Goal: Information Seeking & Learning: Learn about a topic

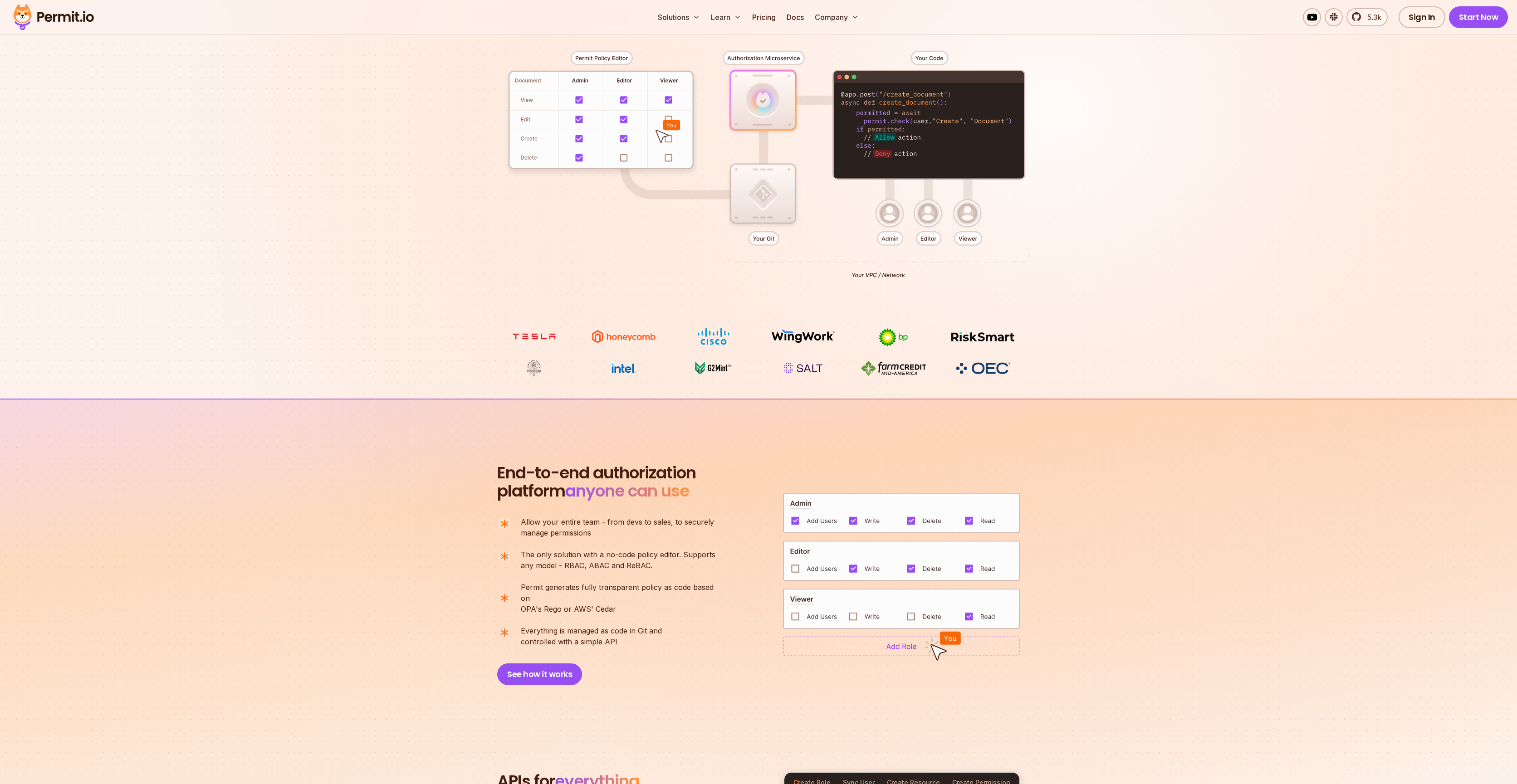
scroll to position [535, 0]
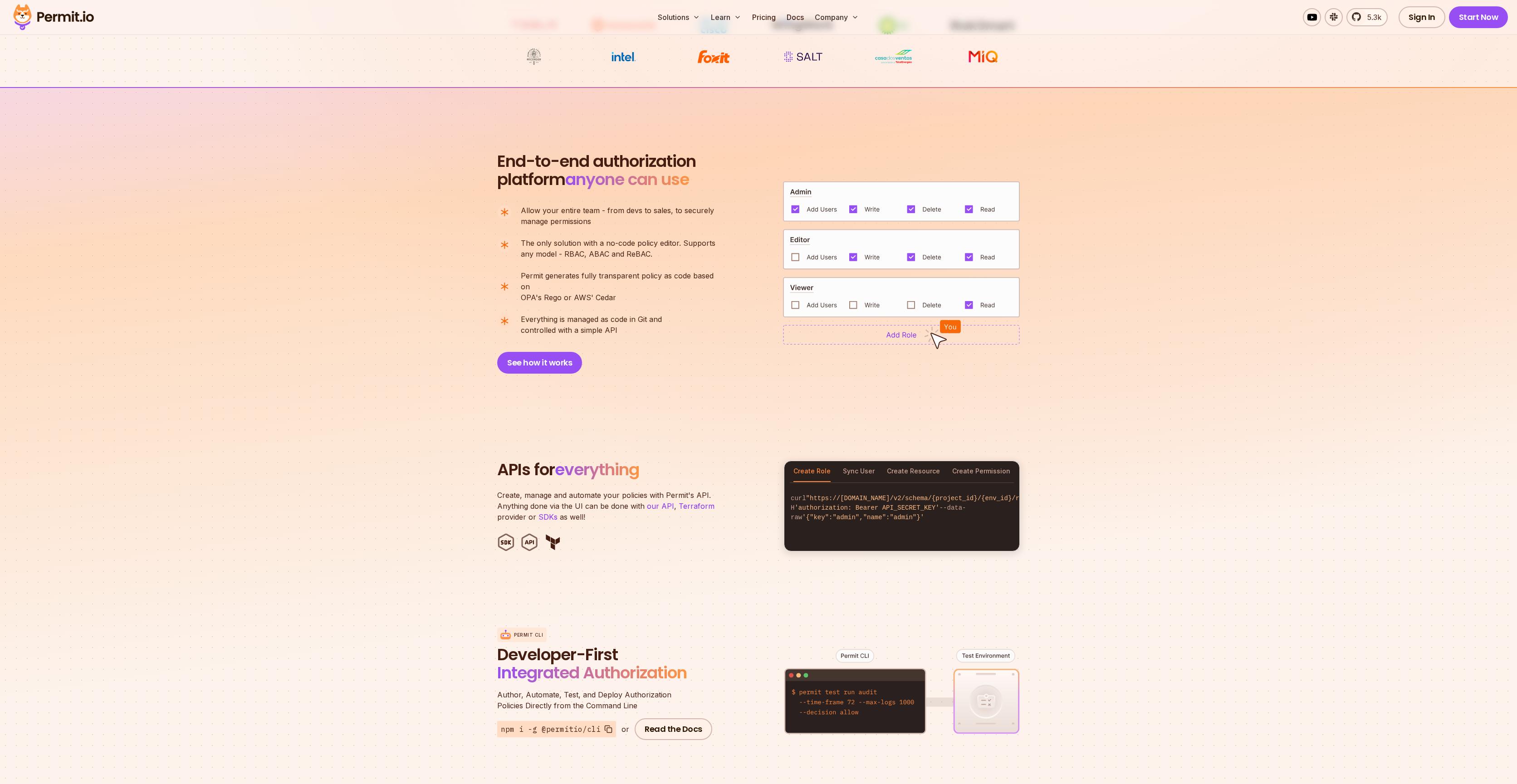
click at [453, 194] on section "End-to-end authorization platform anyone can use A no-code authorization platfo…" at bounding box center [758, 252] width 1517 height 330
click at [764, 16] on link "Pricing" at bounding box center [764, 17] width 31 height 18
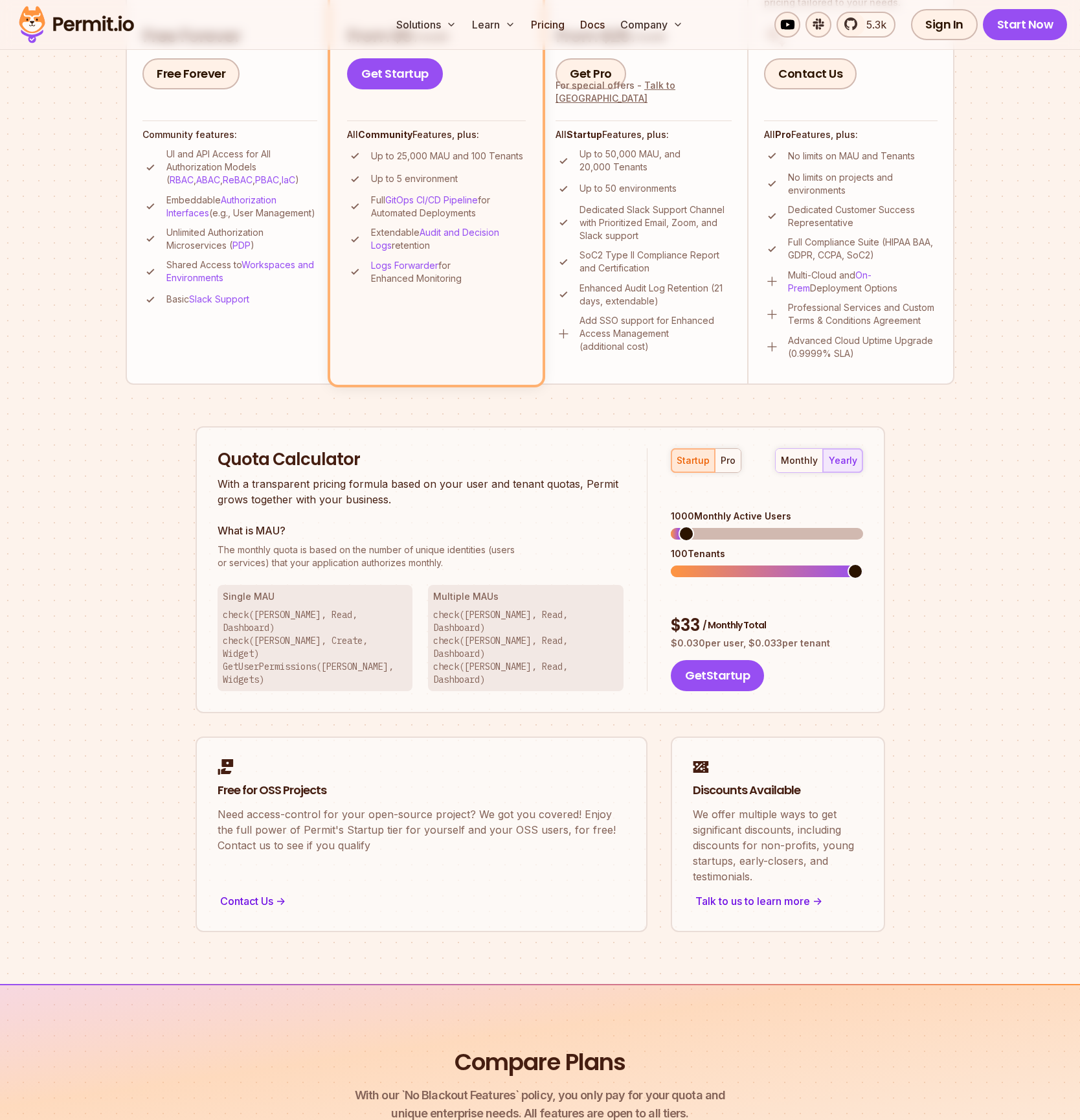
scroll to position [461, 0]
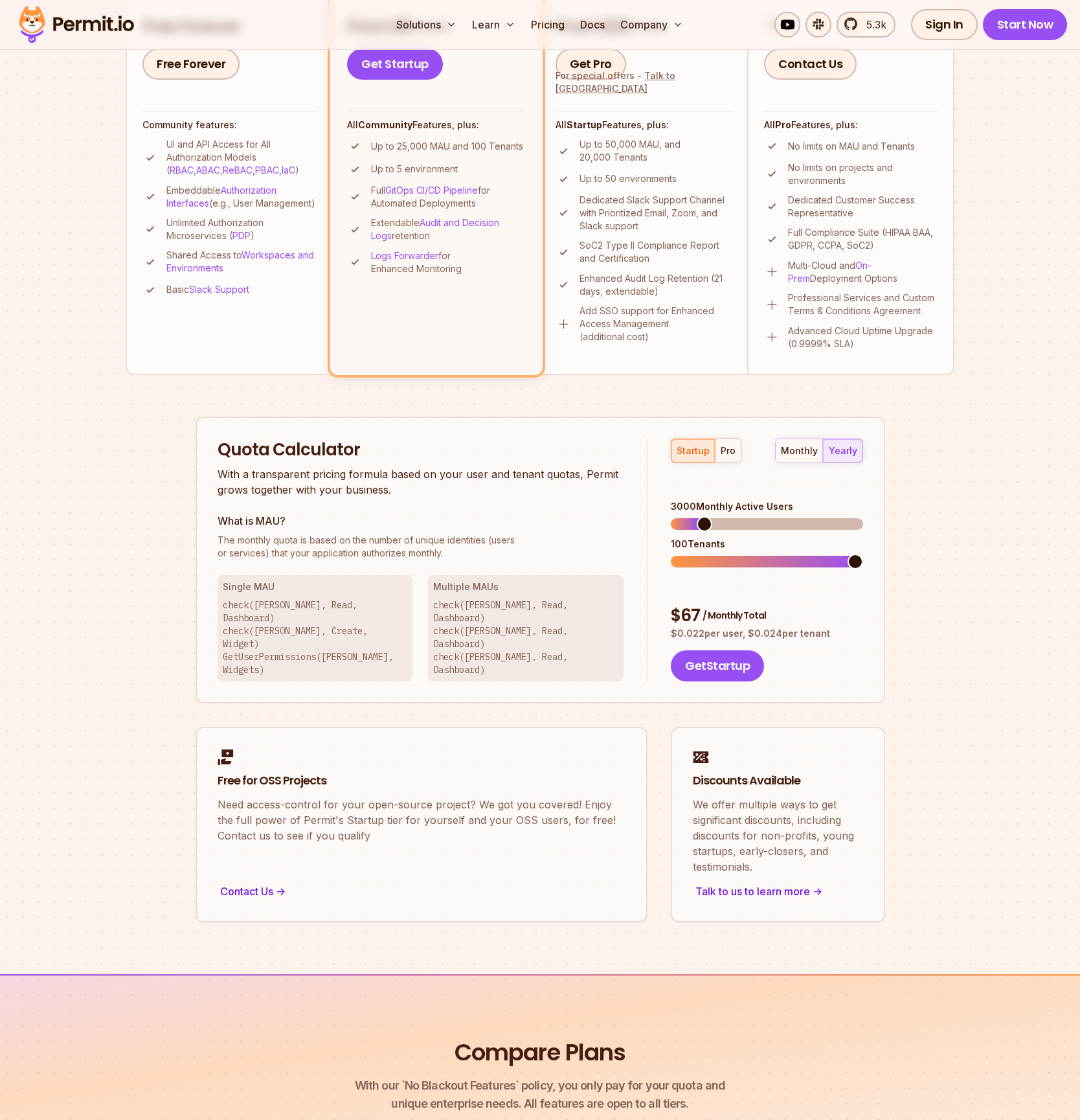
click at [699, 516] on span at bounding box center [704, 524] width 15 height 15
click at [446, 630] on p "check([PERSON_NAME], Read, Dashboard) check([PERSON_NAME], Read, Dashboard) che…" at bounding box center [525, 637] width 185 height 77
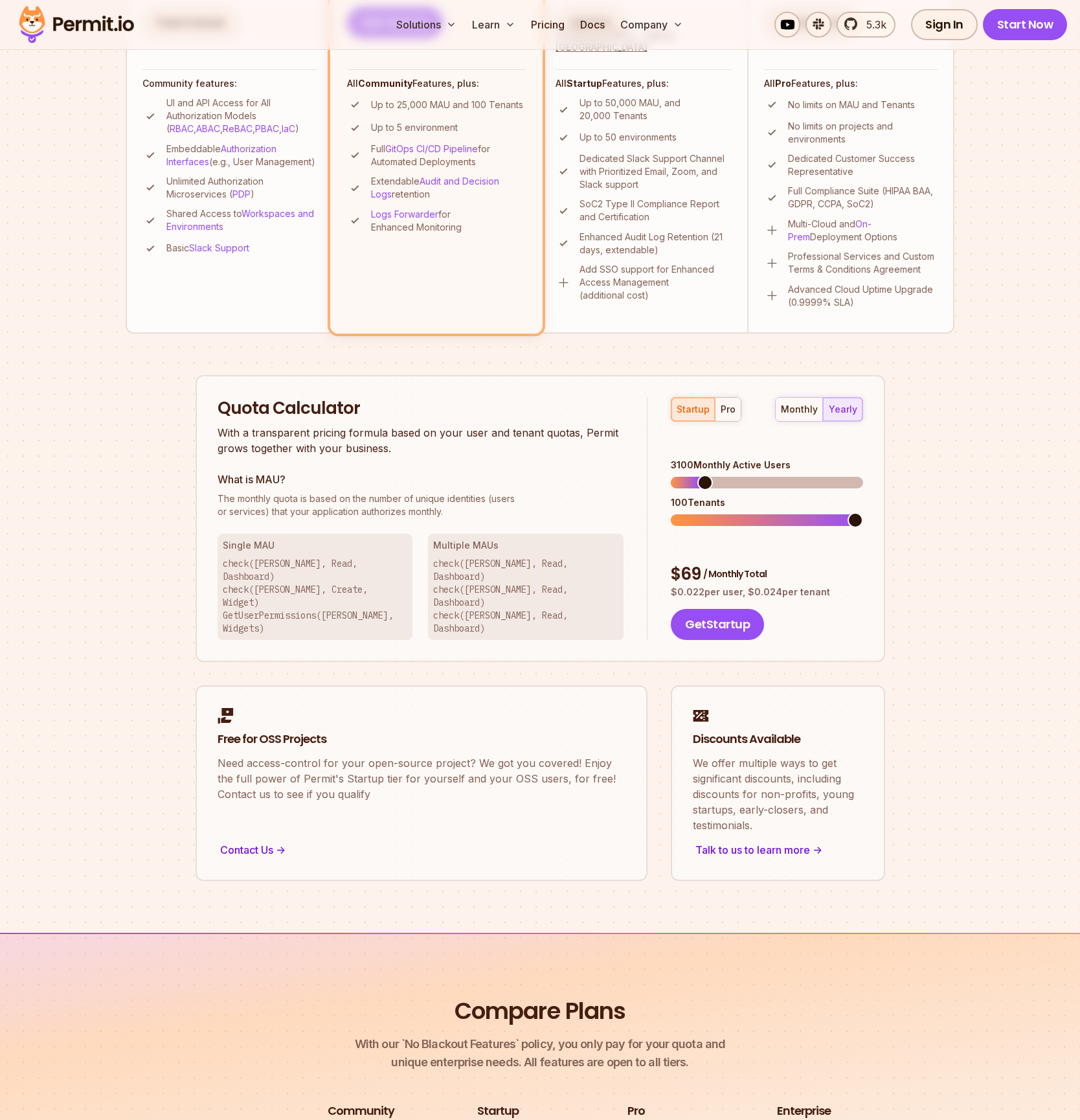
scroll to position [504, 0]
click at [815, 404] on div "monthly" at bounding box center [799, 408] width 37 height 13
click at [731, 410] on div "pro" at bounding box center [728, 408] width 15 height 13
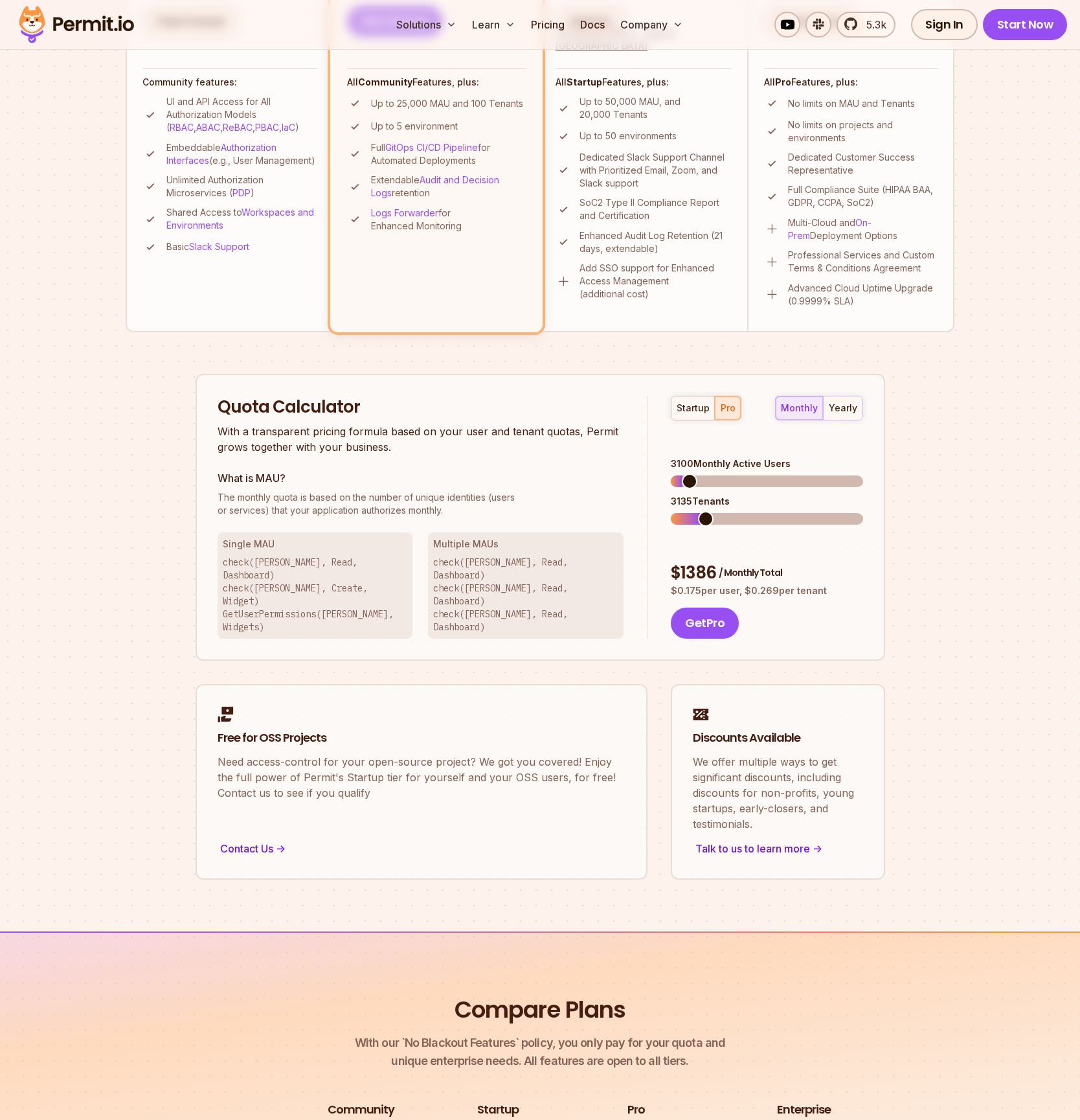
click at [700, 511] on span at bounding box center [705, 519] width 15 height 15
click at [676, 473] on span at bounding box center [683, 481] width 15 height 15
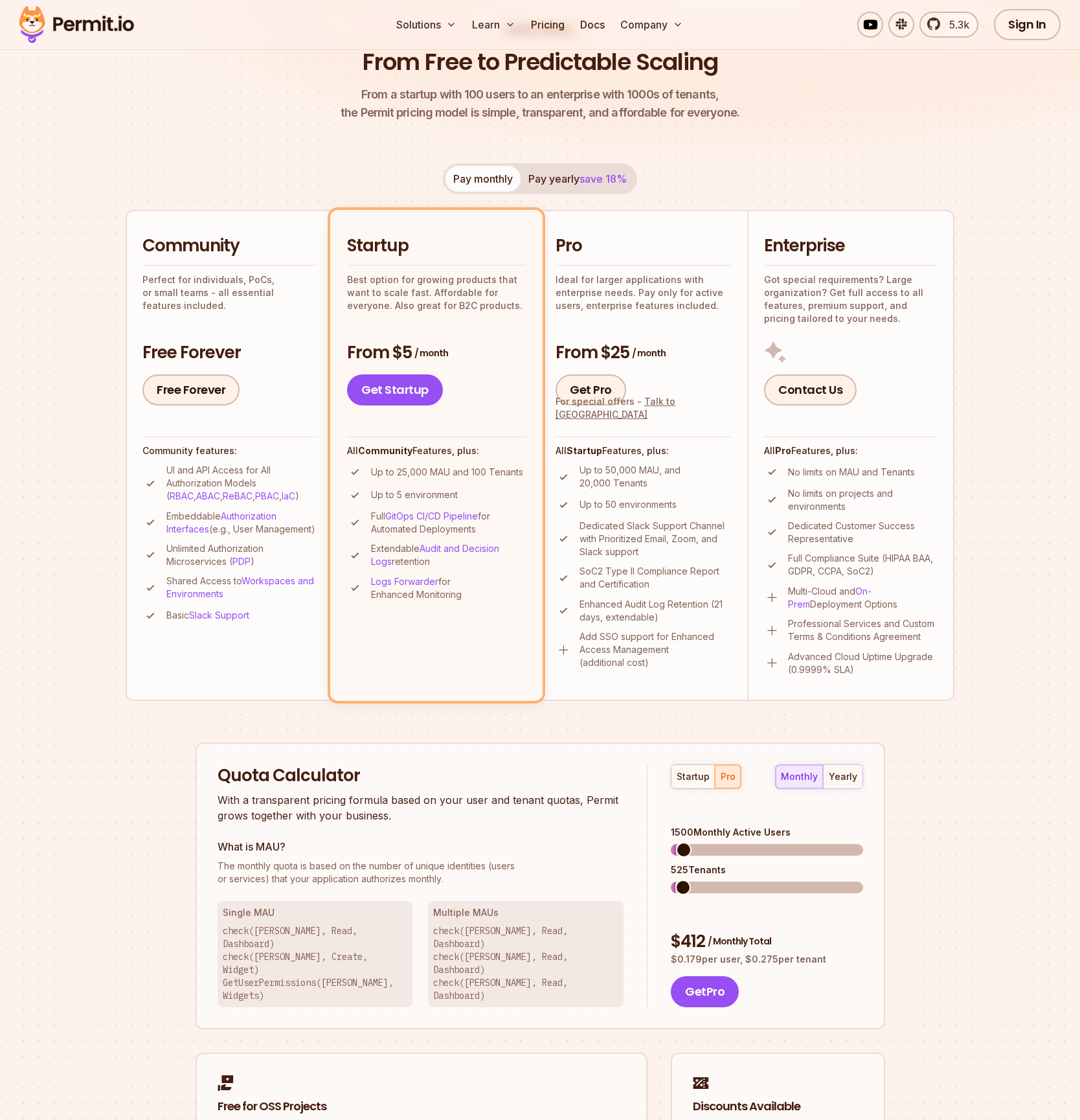
scroll to position [131, 0]
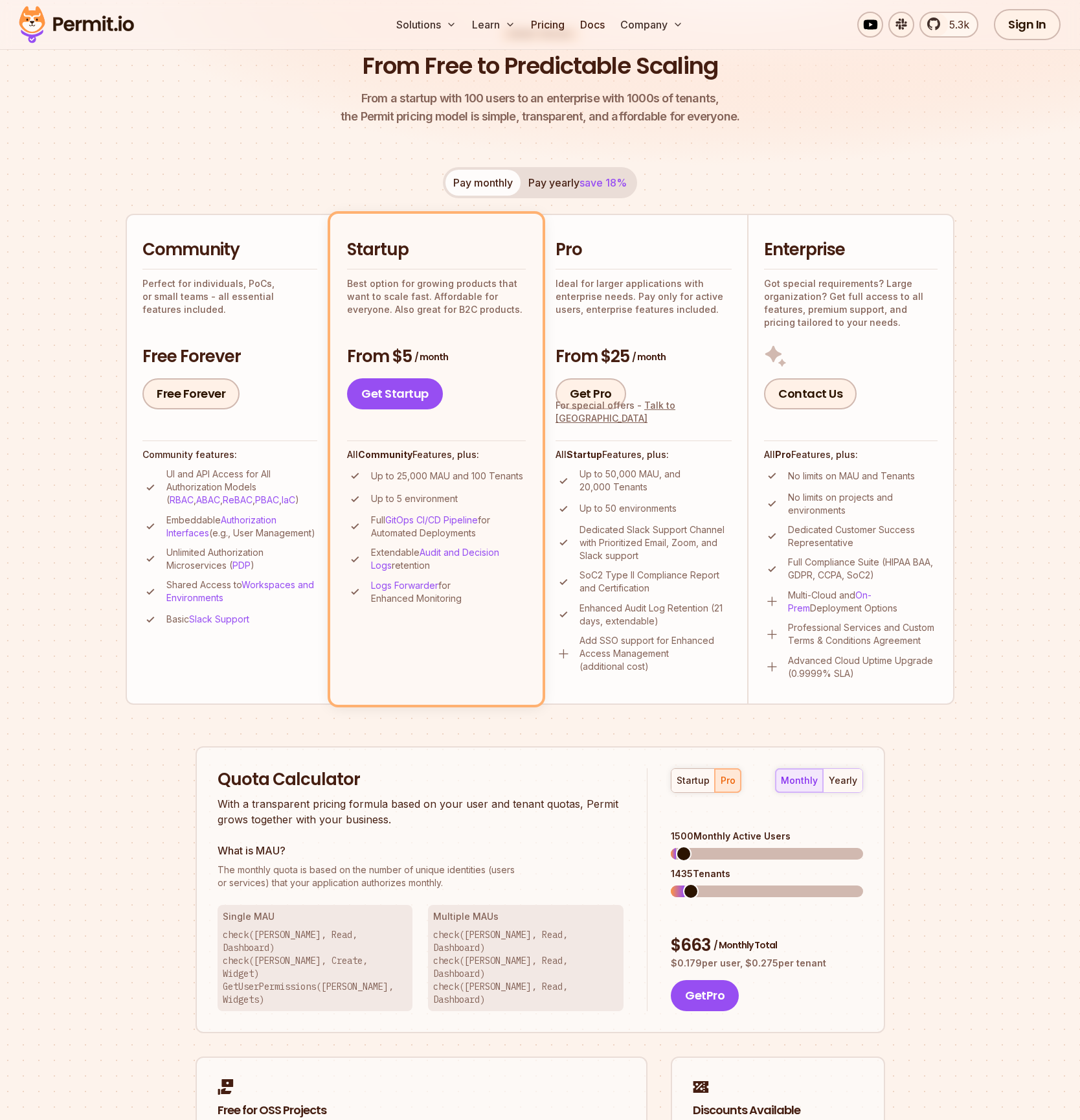
click at [683, 884] on span at bounding box center [691, 891] width 15 height 15
click at [585, 831] on div "Quota Calculator With a transparent pricing formula based on your user and tena…" at bounding box center [540, 890] width 689 height 288
click at [682, 884] on span at bounding box center [690, 891] width 15 height 15
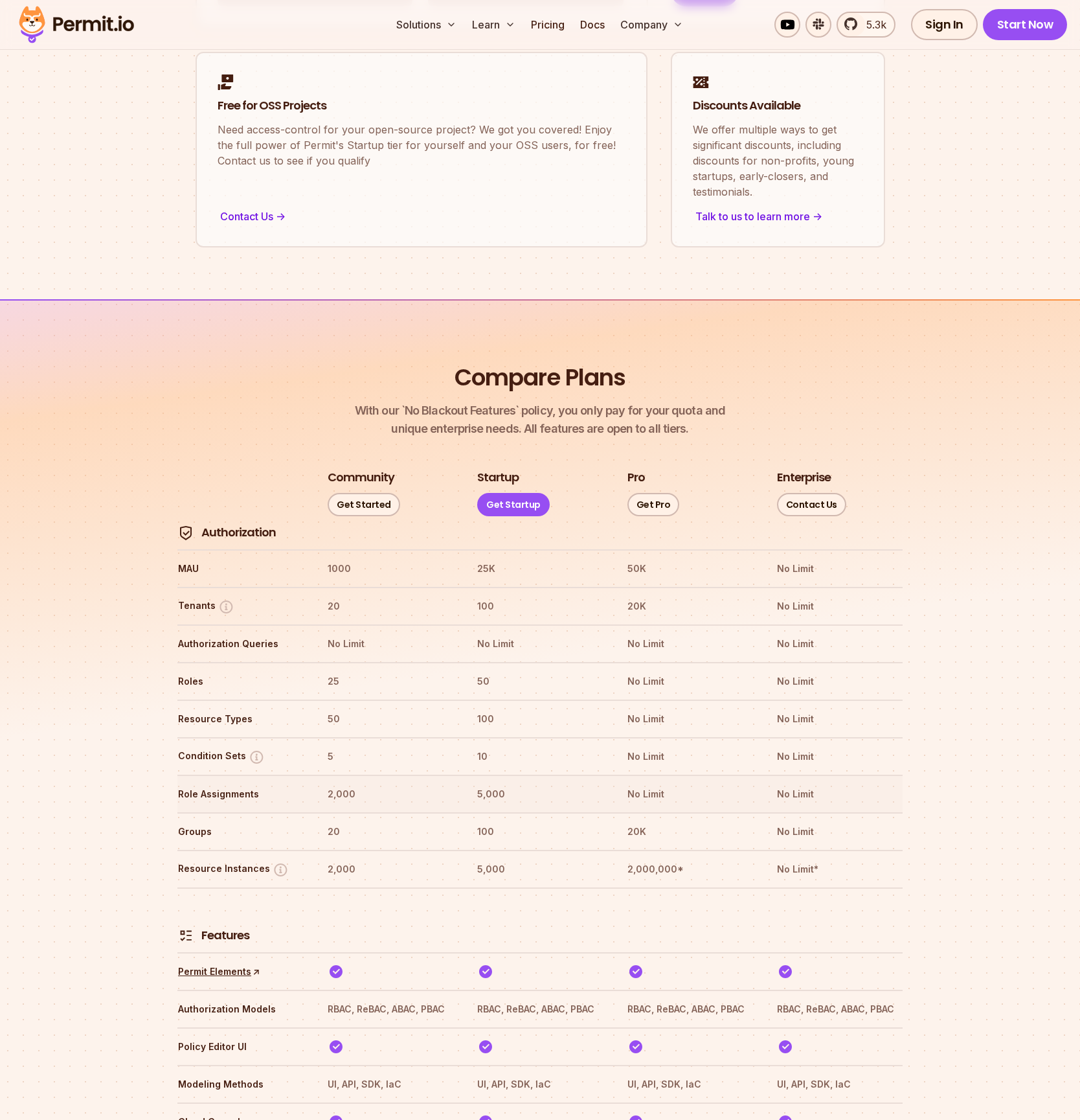
scroll to position [1138, 0]
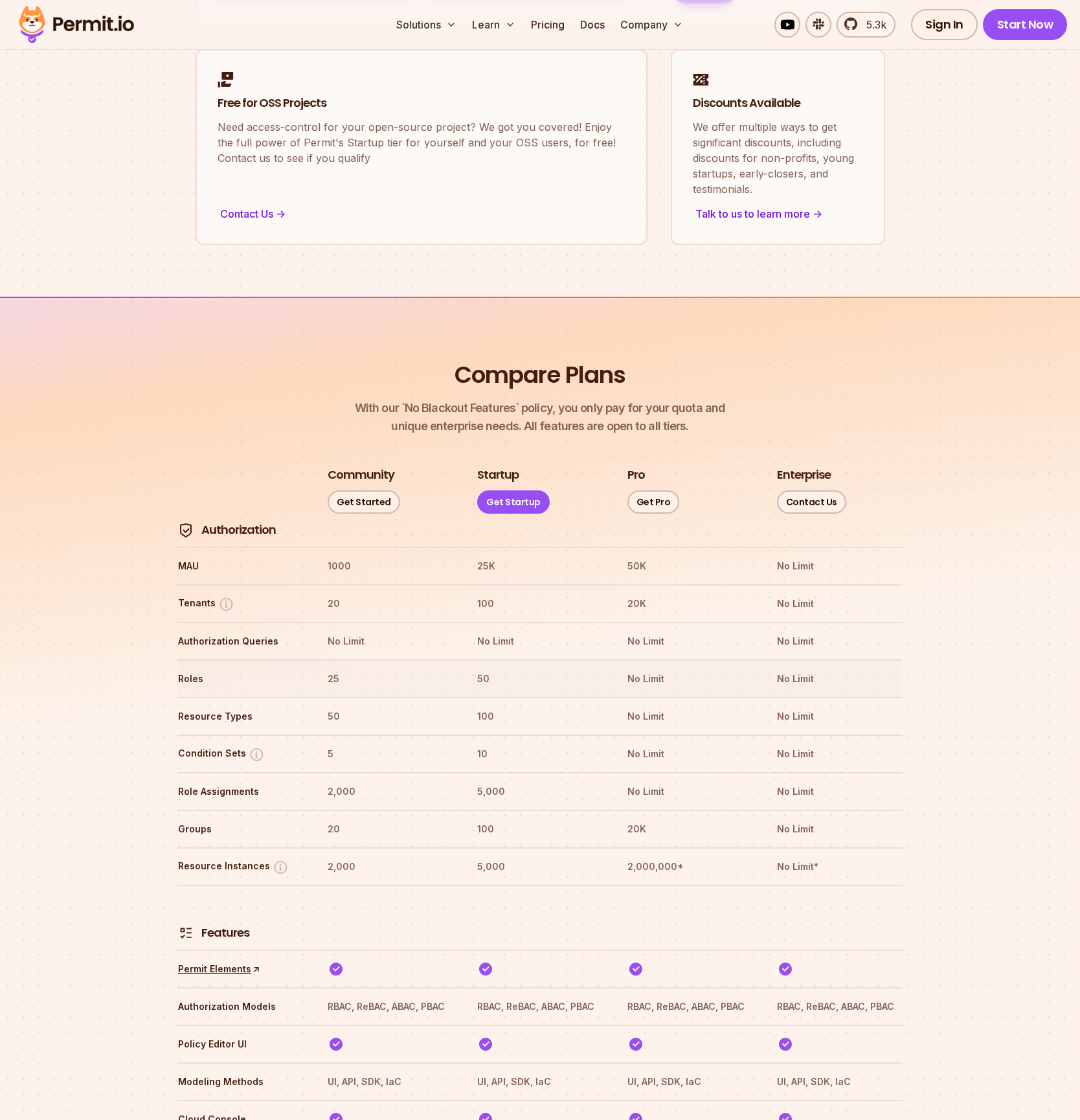
click at [190, 668] on th "Roles" at bounding box center [240, 679] width 126 height 21
click at [255, 746] on img at bounding box center [256, 753] width 16 height 16
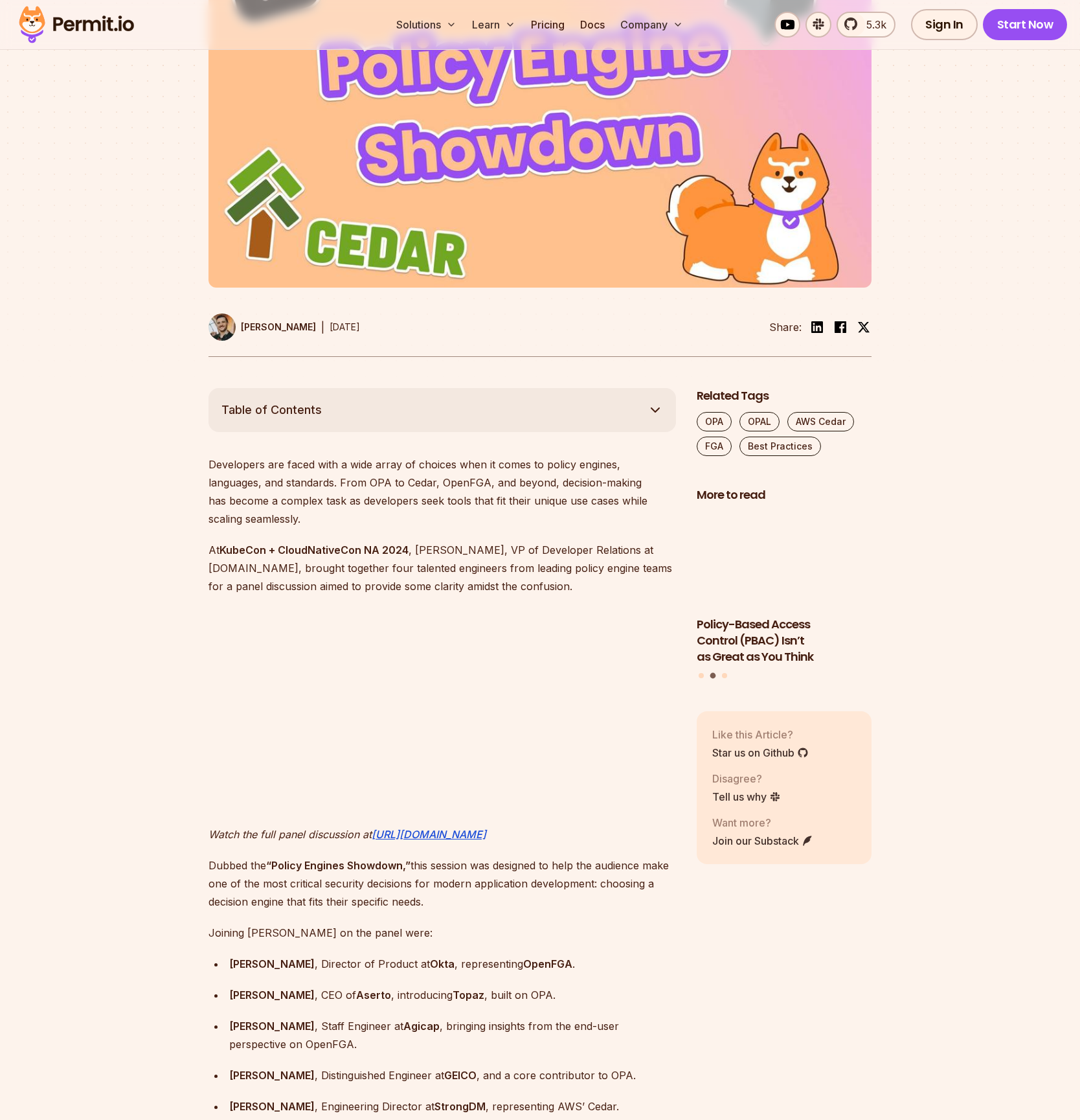
scroll to position [419, 0]
